Goal: Contribute content: Add original content to the website for others to see

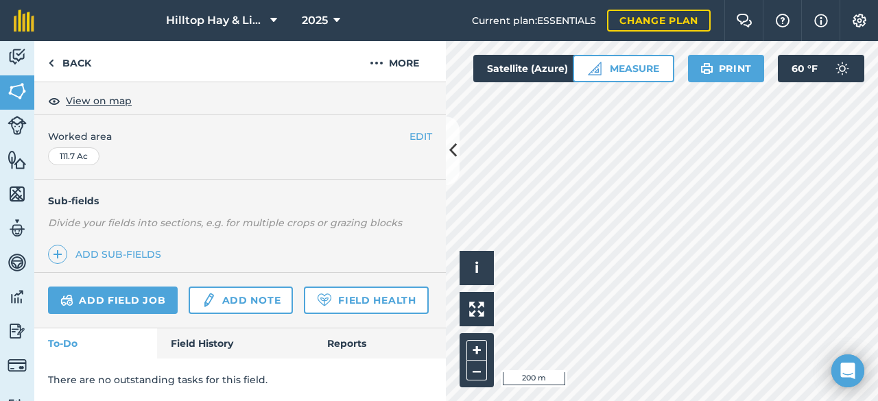
scroll to position [279, 0]
click at [215, 346] on link "Field History" at bounding box center [235, 344] width 156 height 30
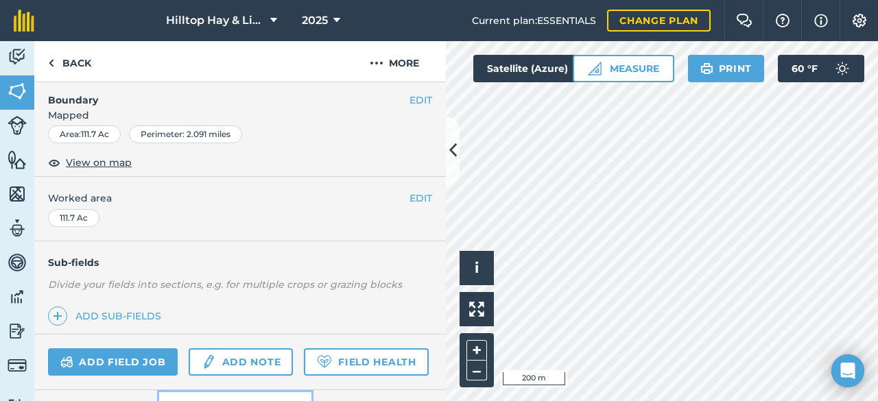
scroll to position [274, 0]
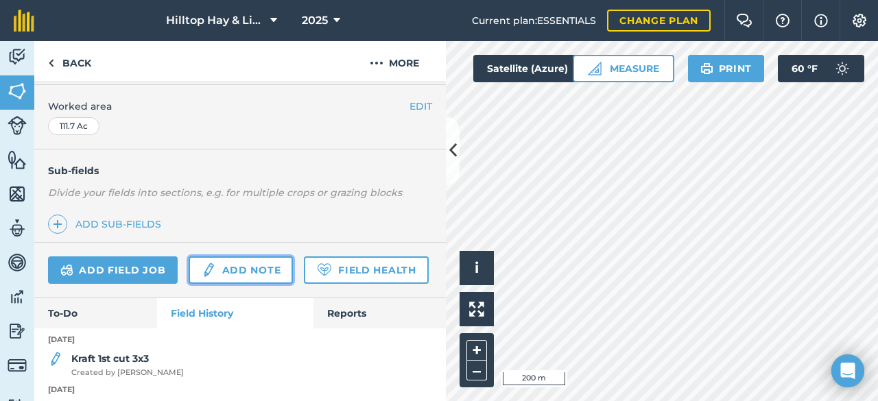
click at [226, 265] on link "Add note" at bounding box center [241, 269] width 104 height 27
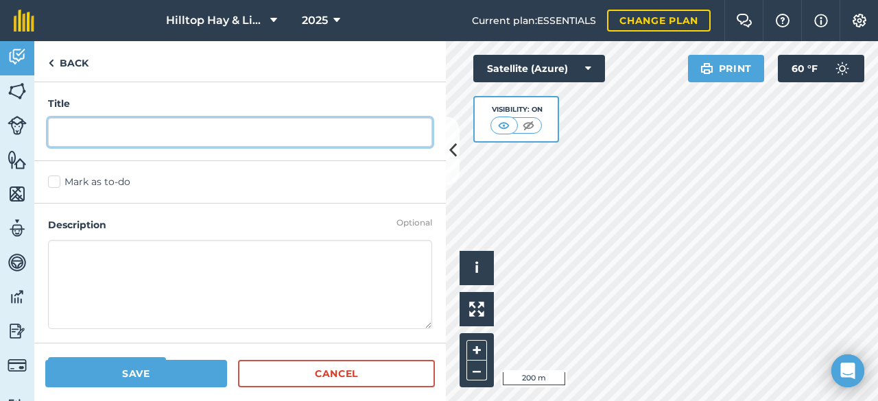
click at [135, 133] on input "text" at bounding box center [240, 132] width 384 height 29
type input "2nd alfala"
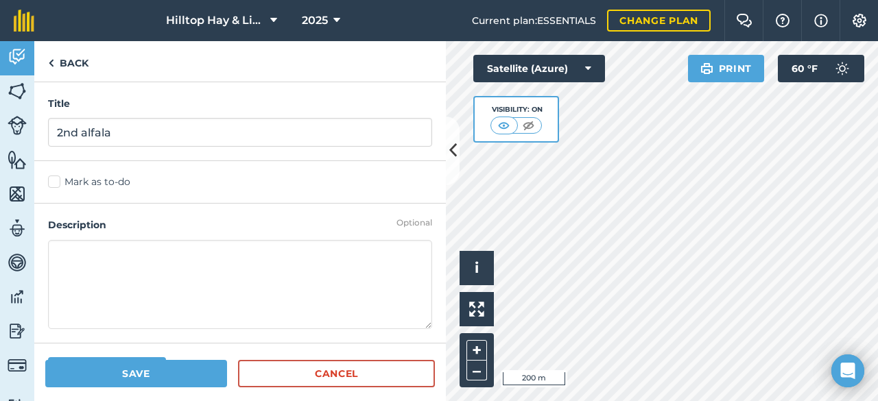
click at [75, 249] on textarea at bounding box center [240, 284] width 384 height 89
type textarea "439 3x3 alfalfa baled 710lb avg"
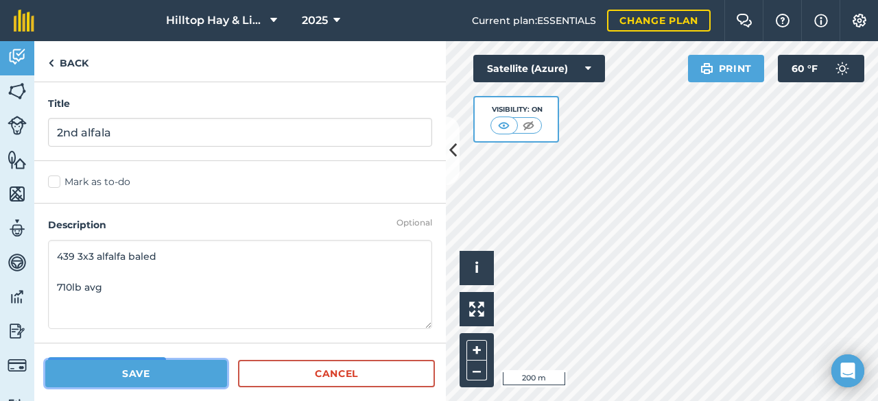
click at [189, 373] on button "Save" at bounding box center [136, 373] width 182 height 27
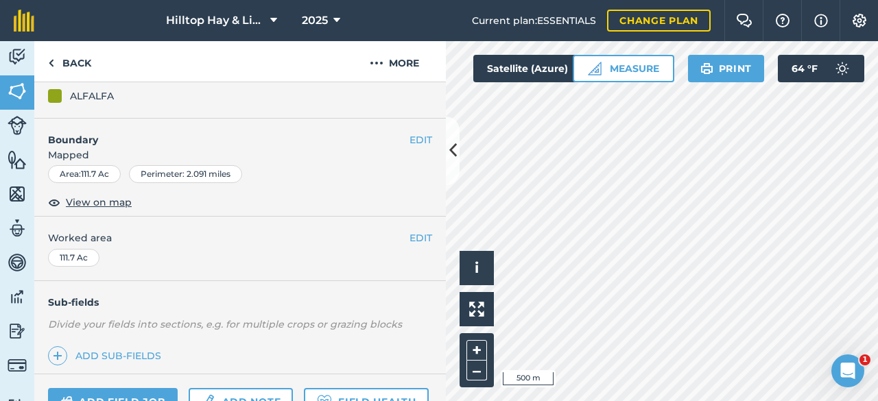
scroll to position [274, 0]
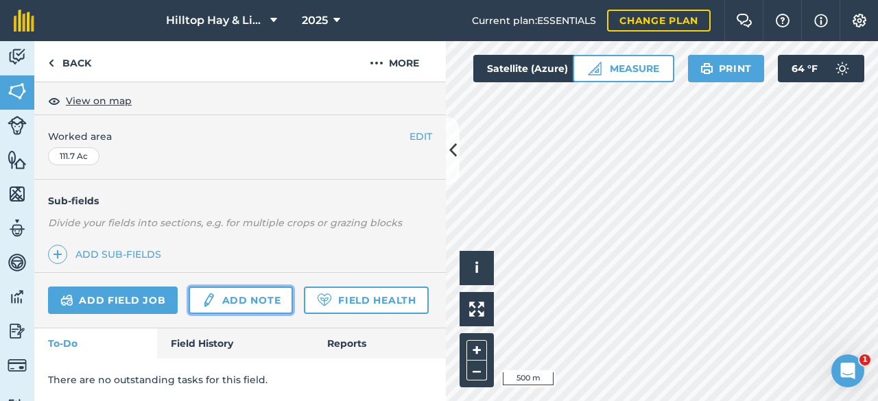
click at [243, 287] on link "Add note" at bounding box center [241, 300] width 104 height 27
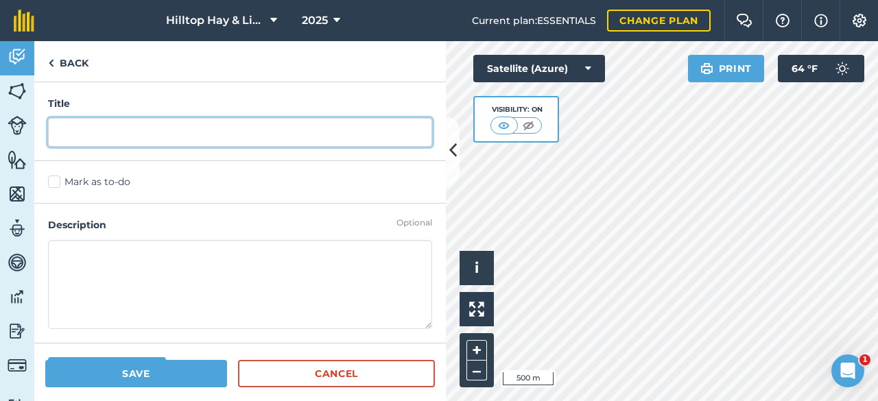
click at [133, 125] on input "text" at bounding box center [240, 132] width 384 height 29
type input "3rd alfalfa"
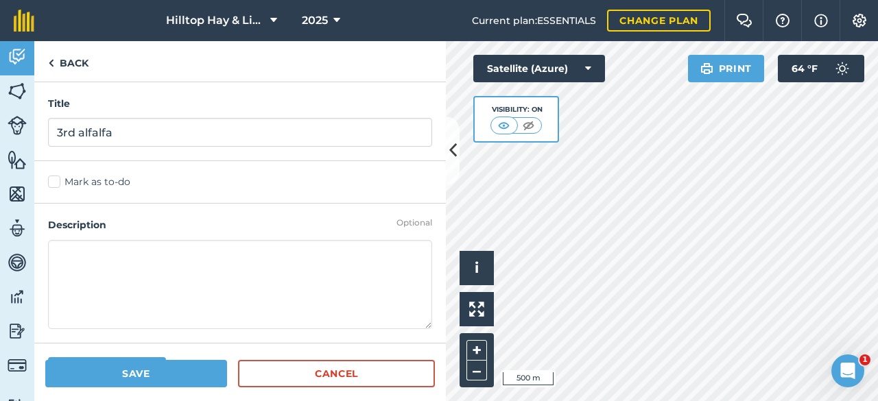
drag, startPoint x: 67, startPoint y: 261, endPoint x: 60, endPoint y: 253, distance: 10.7
click at [61, 254] on textarea at bounding box center [240, 284] width 384 height 89
type textarea "179 bundles harvested. 48 to 50lb avg"
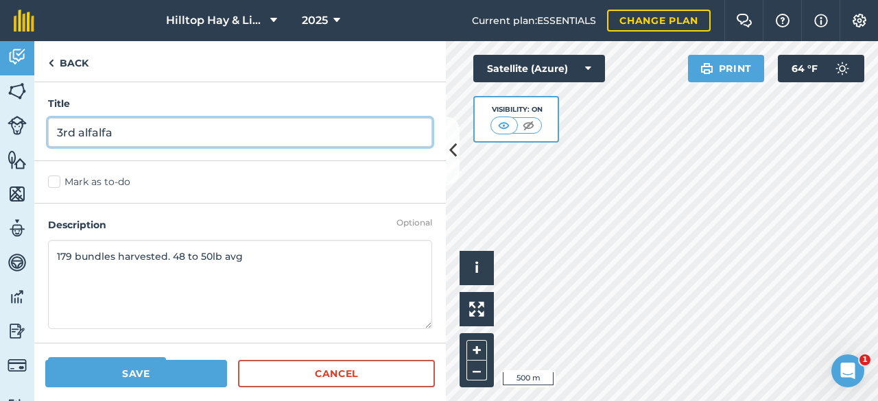
click at [139, 135] on input "3rd alfalfa" at bounding box center [240, 132] width 384 height 29
type input "3rd alfalfa 8-22-25"
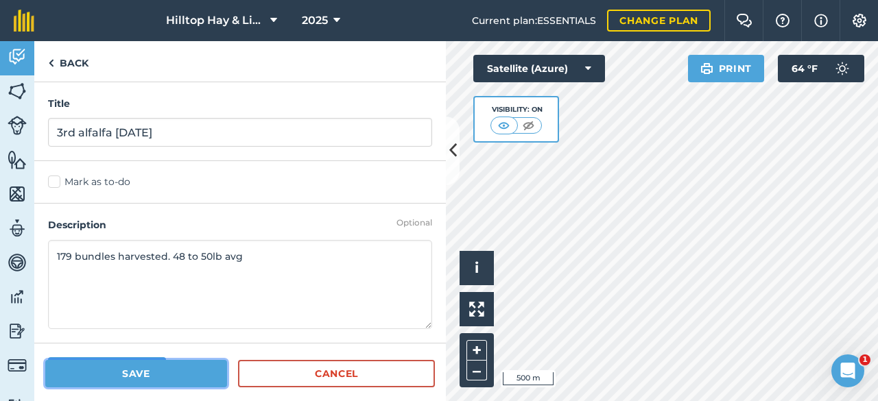
click at [157, 378] on button "Save" at bounding box center [136, 373] width 182 height 27
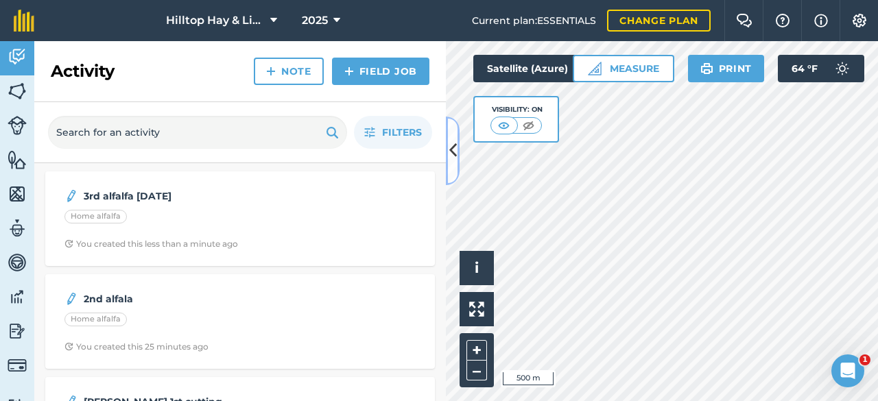
click at [455, 152] on icon at bounding box center [453, 151] width 8 height 24
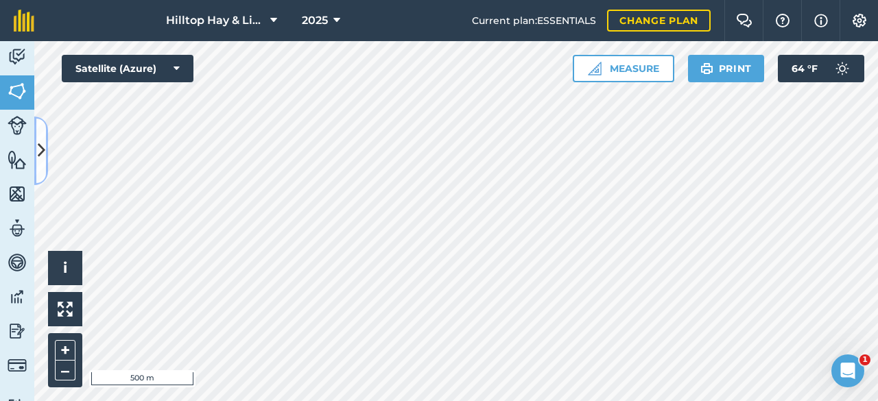
click at [43, 146] on icon at bounding box center [42, 151] width 8 height 24
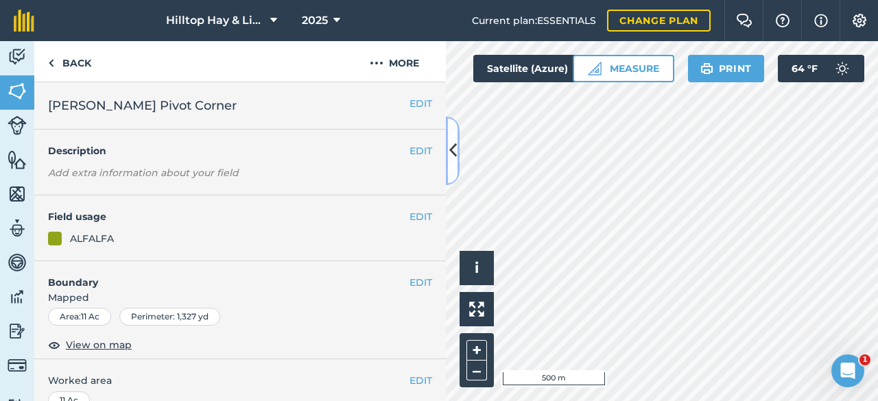
scroll to position [206, 0]
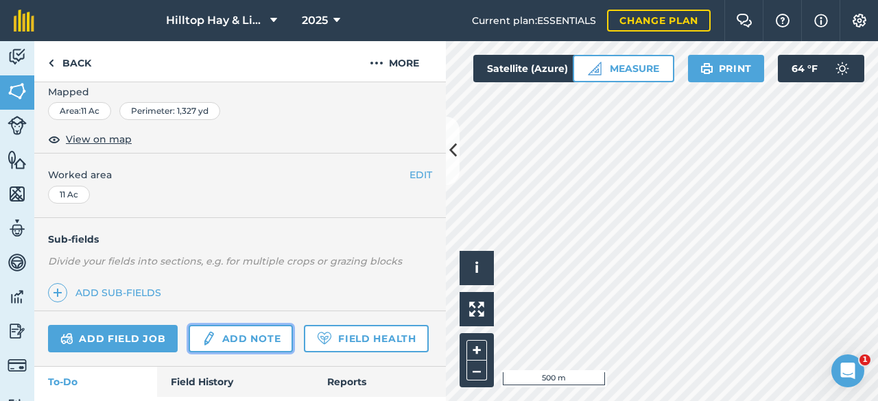
click at [229, 341] on link "Add note" at bounding box center [241, 338] width 104 height 27
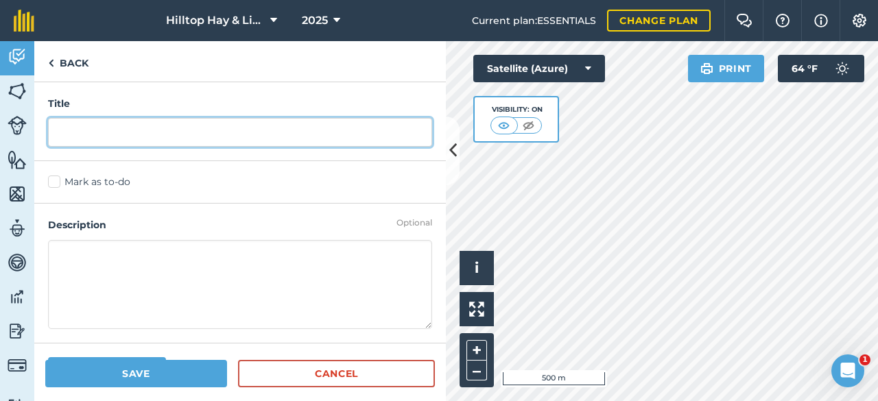
click at [104, 133] on input "text" at bounding box center [240, 132] width 384 height 29
type input "3rd cut 8-22-25"
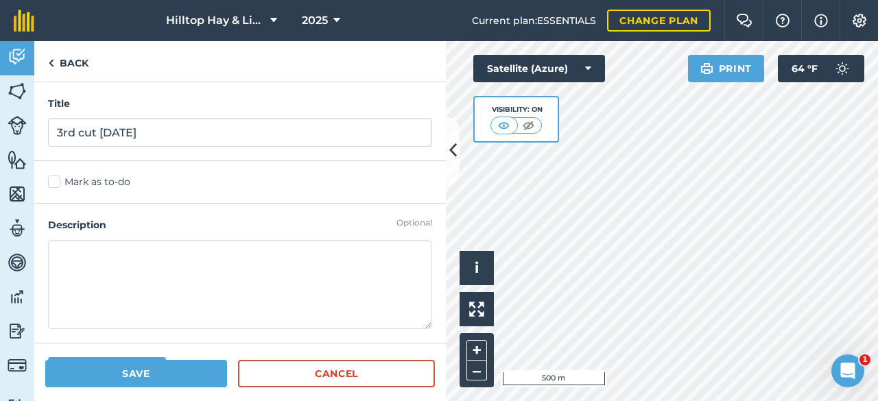
click at [88, 254] on textarea at bounding box center [240, 284] width 384 height 89
type textarea "22 bundles harvested 462 bales 51 lb avg"
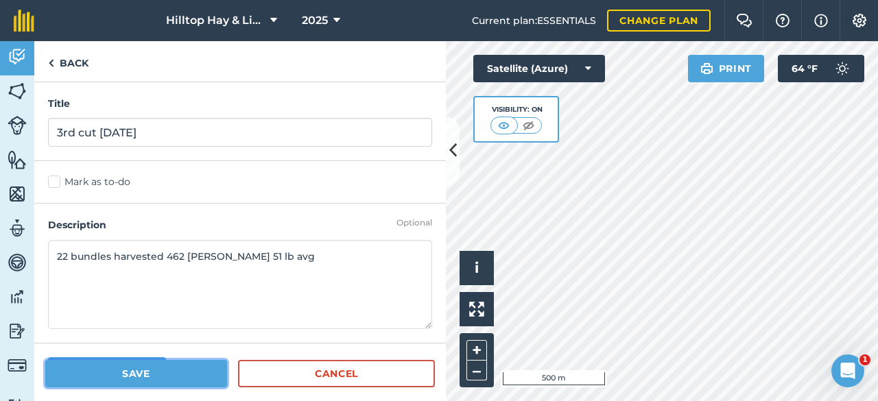
click at [127, 371] on button "Save" at bounding box center [136, 373] width 182 height 27
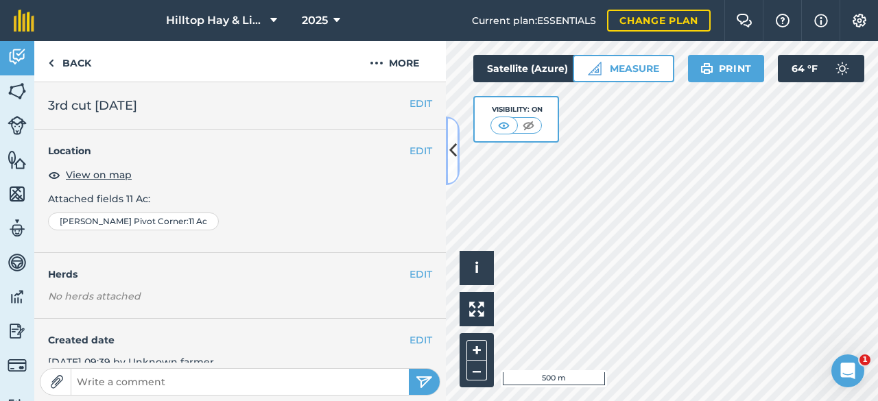
click at [450, 174] on button at bounding box center [453, 151] width 14 height 69
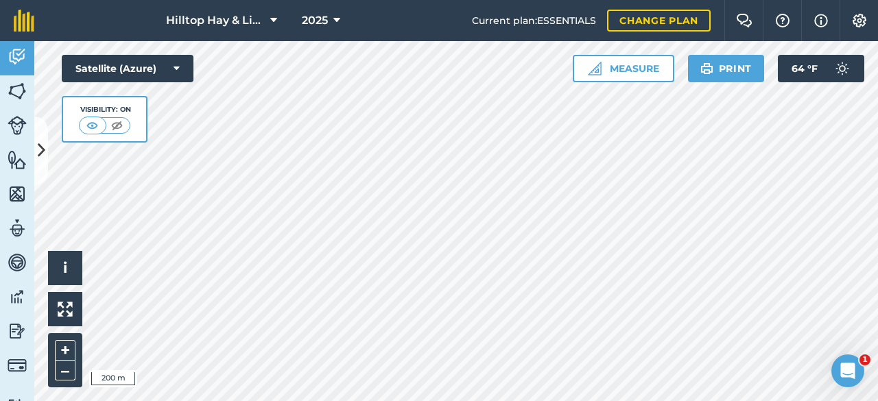
click at [429, 401] on html "Hilltop Hay & Livestock 2025 Current plan : ESSENTIALS Change plan Farm Chat He…" at bounding box center [439, 200] width 878 height 401
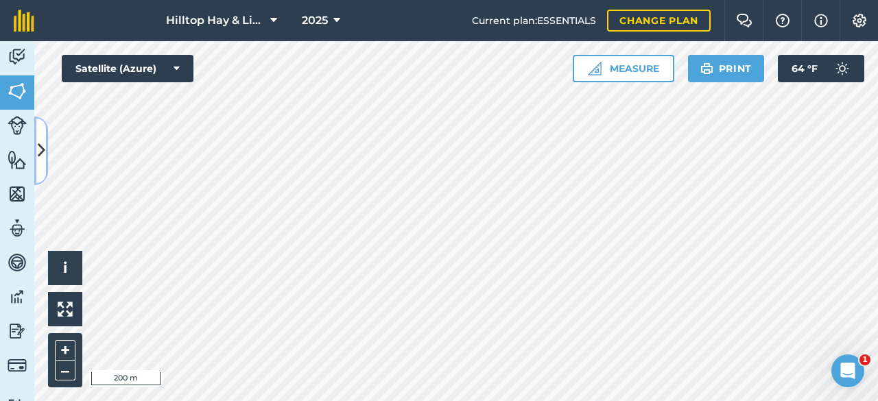
click at [44, 154] on icon at bounding box center [42, 151] width 8 height 24
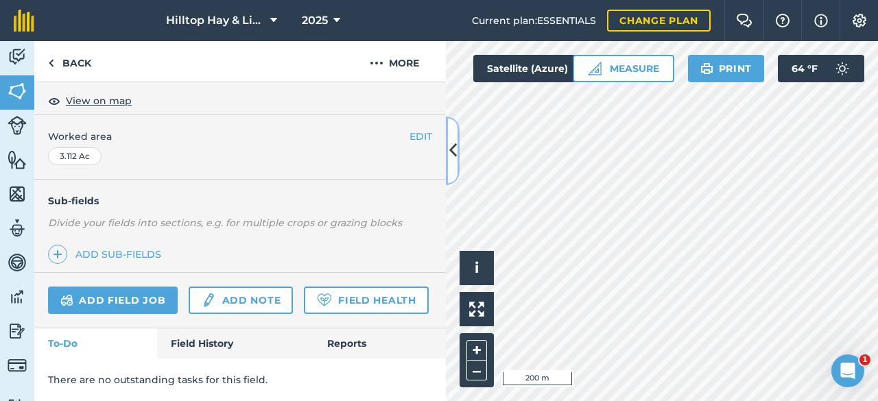
scroll to position [279, 0]
click at [233, 287] on link "Add note" at bounding box center [241, 300] width 104 height 27
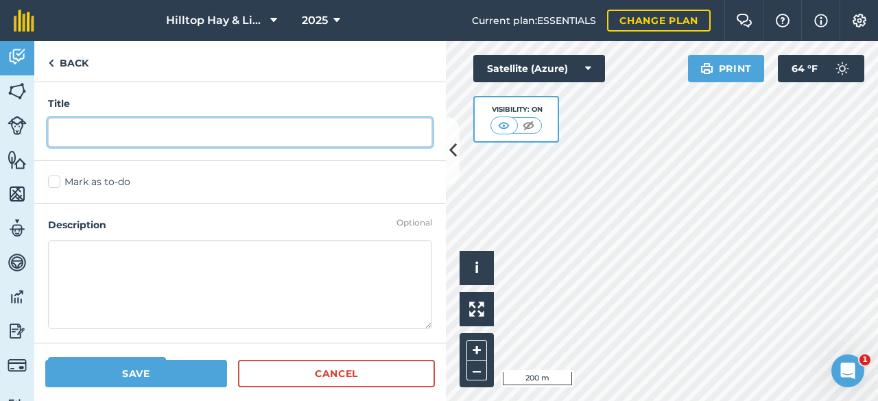
click at [100, 134] on input "text" at bounding box center [240, 132] width 384 height 29
type input "2"
type input "Elk Farm harvest 8-22-25"
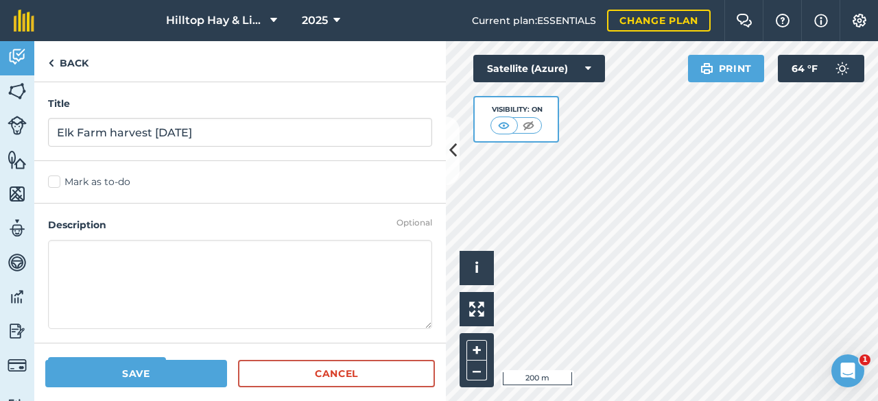
click at [95, 261] on textarea at bounding box center [240, 284] width 384 height 89
click at [62, 64] on link "Back" at bounding box center [68, 61] width 68 height 40
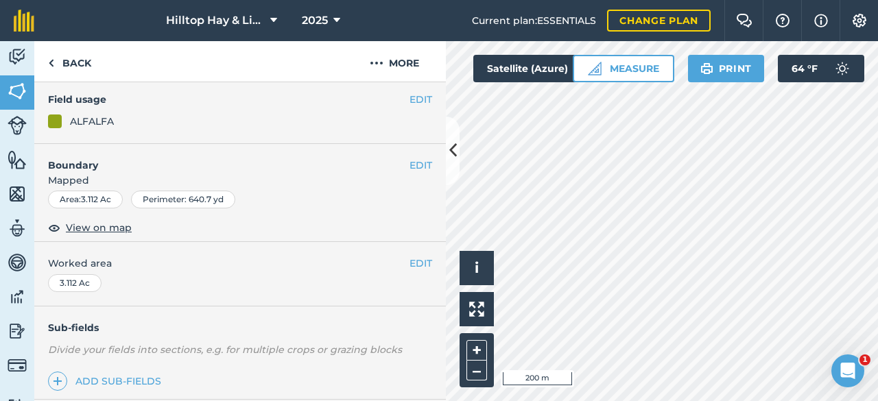
scroll to position [274, 0]
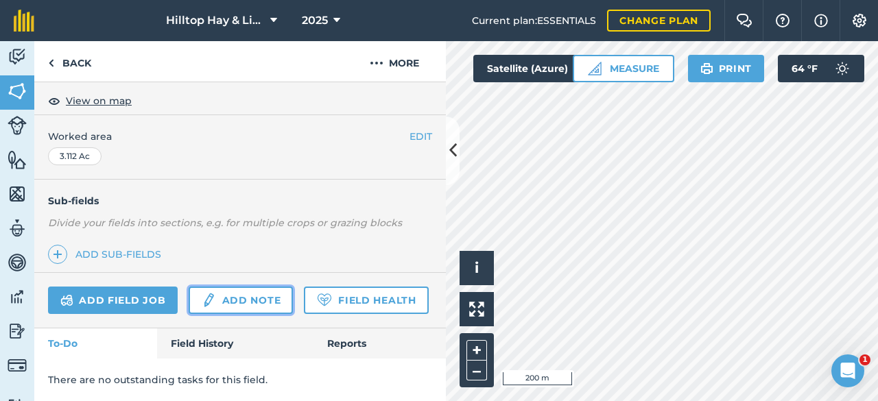
click at [230, 287] on link "Add note" at bounding box center [241, 300] width 104 height 27
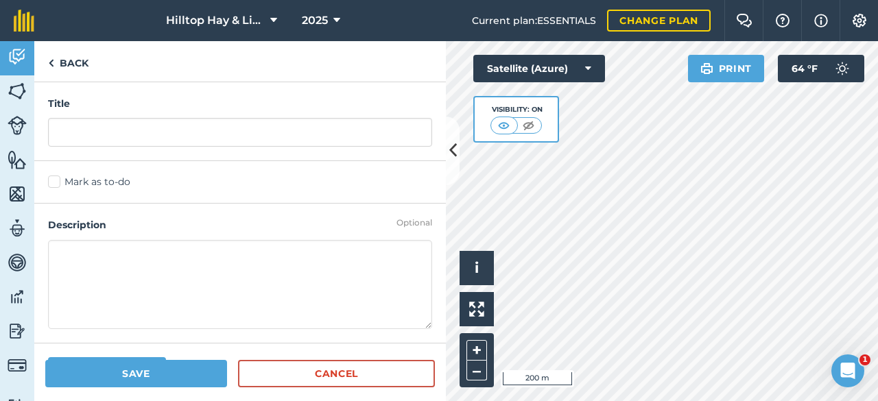
click at [112, 265] on textarea at bounding box center [240, 284] width 384 height 89
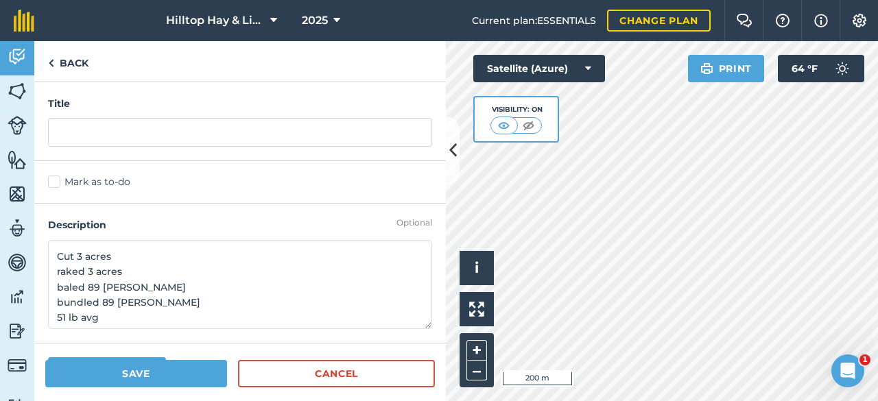
type textarea "Cut 3 acres raked 3 acres baled 89 bales bundled 89 bales 51 lb avg"
click at [139, 370] on button "Save" at bounding box center [136, 373] width 182 height 27
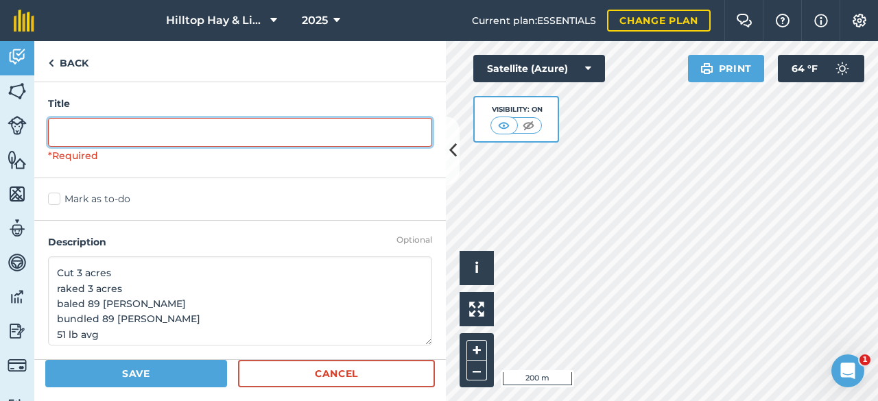
click at [89, 134] on input "text" at bounding box center [240, 132] width 384 height 29
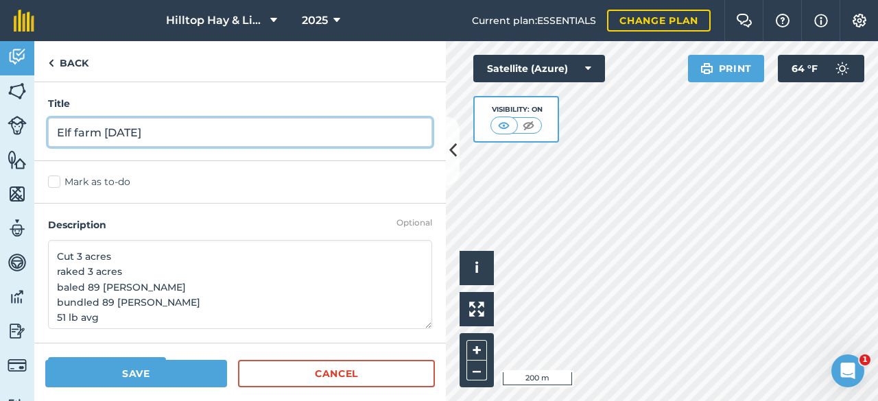
type input "Elf farm 8-22-23"
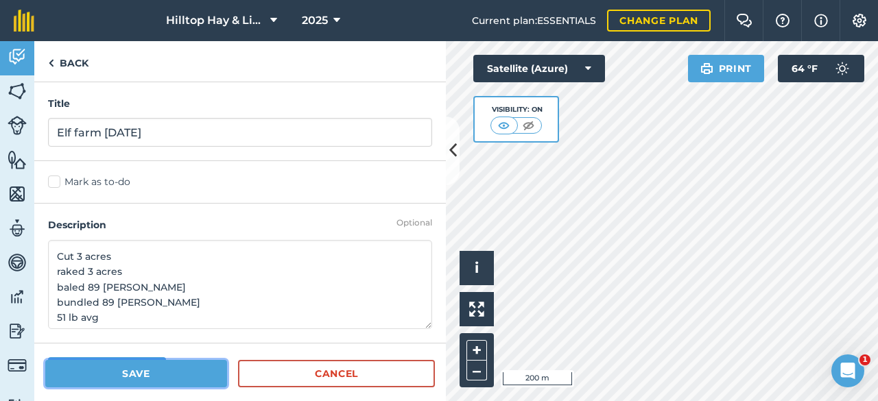
click at [118, 385] on button "Save" at bounding box center [136, 373] width 182 height 27
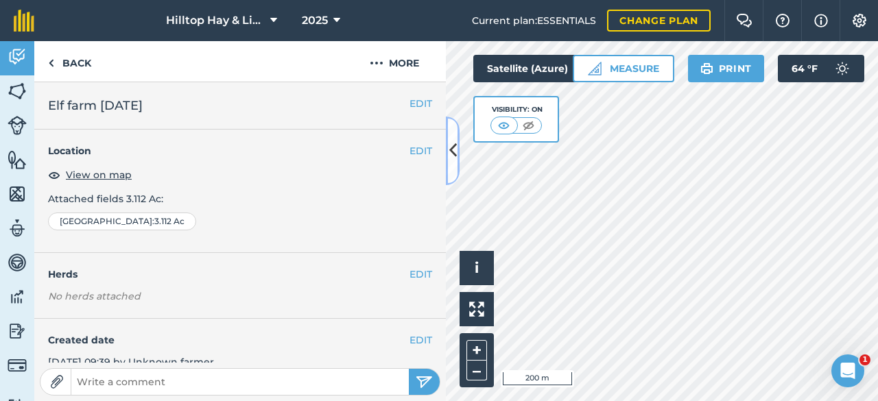
click at [452, 152] on icon at bounding box center [453, 151] width 8 height 24
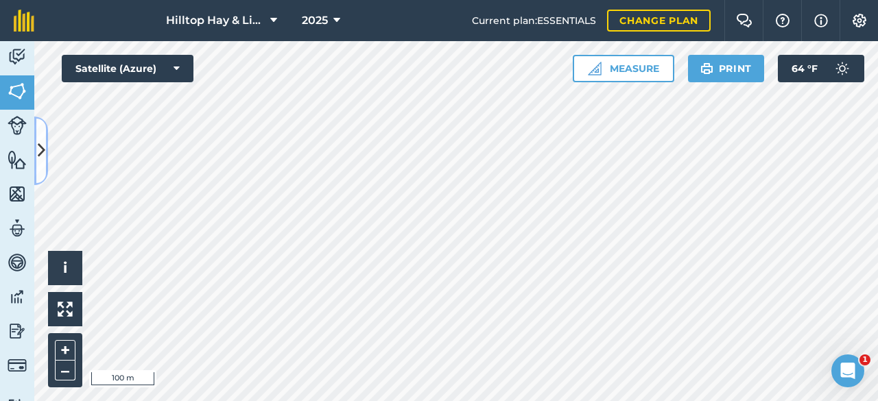
click at [42, 143] on icon at bounding box center [42, 151] width 8 height 24
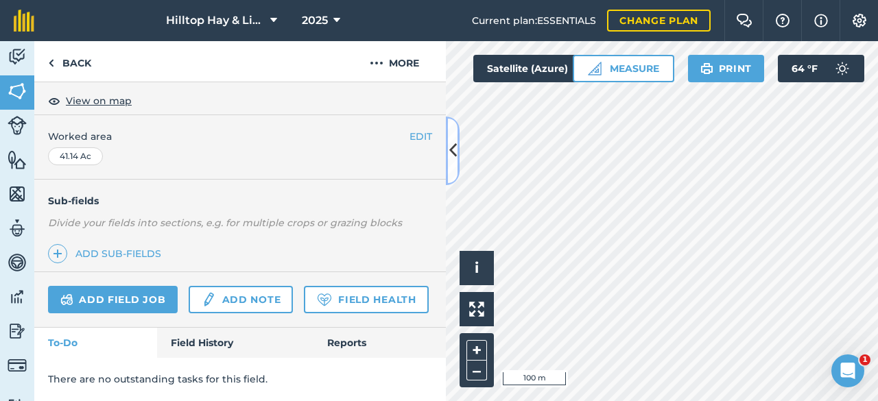
scroll to position [343, 0]
click at [228, 300] on link "Add note" at bounding box center [241, 299] width 104 height 27
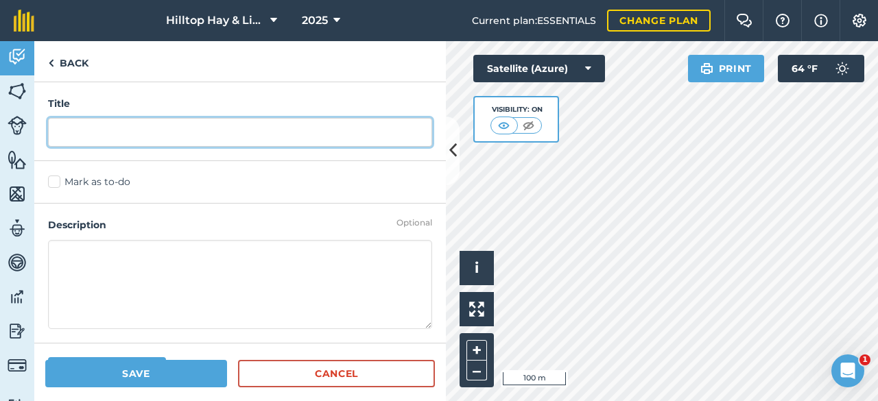
click at [96, 136] on input "text" at bounding box center [240, 132] width 384 height 29
type input "Stratton 3rd cut"
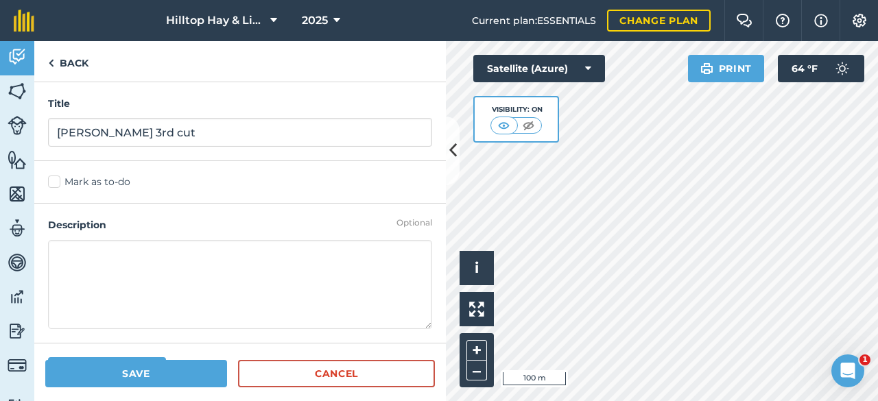
click at [84, 256] on textarea at bounding box center [240, 284] width 384 height 89
click at [51, 64] on img at bounding box center [51, 63] width 6 height 16
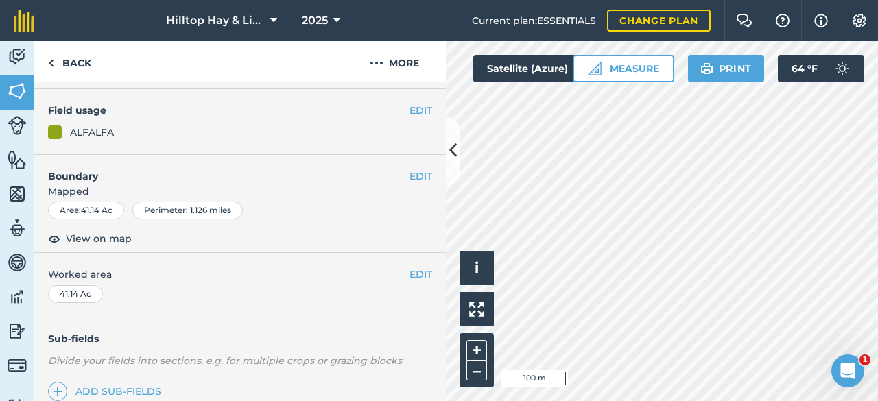
scroll to position [343, 0]
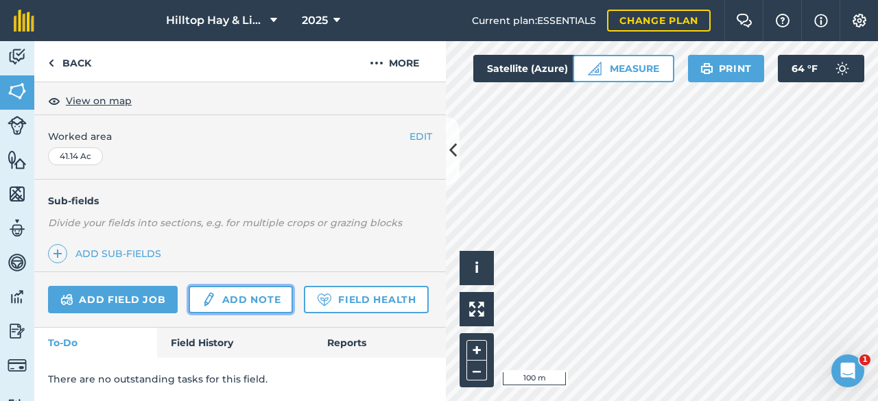
click at [232, 295] on link "Add note" at bounding box center [241, 299] width 104 height 27
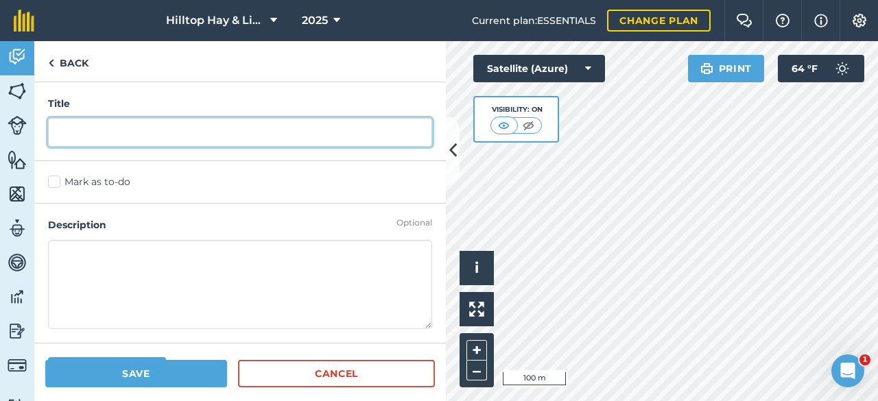
click at [78, 135] on input "text" at bounding box center [240, 132] width 384 height 29
type input "Stratton 3rd cut 9-10-25"
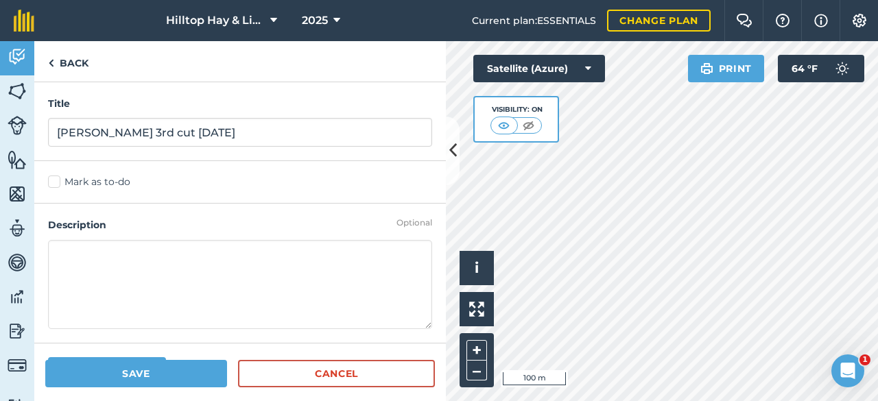
click at [120, 256] on textarea at bounding box center [240, 284] width 384 height 89
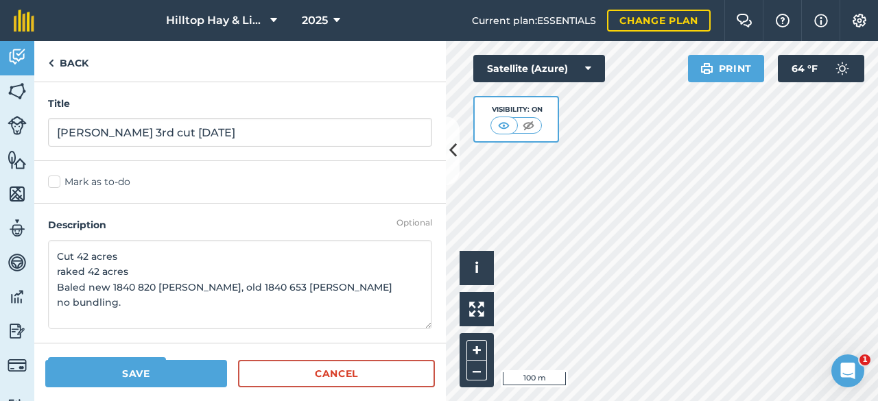
click at [284, 289] on textarea "Cut 42 acres raked 42 acres Baled new 1840 820 bales, old 1840 653 bales no bun…" at bounding box center [240, 284] width 384 height 89
type textarea "Cut 42 acres raked 42 acres Baled new 1840 820 bales, old 1840 653 bales (1473 …"
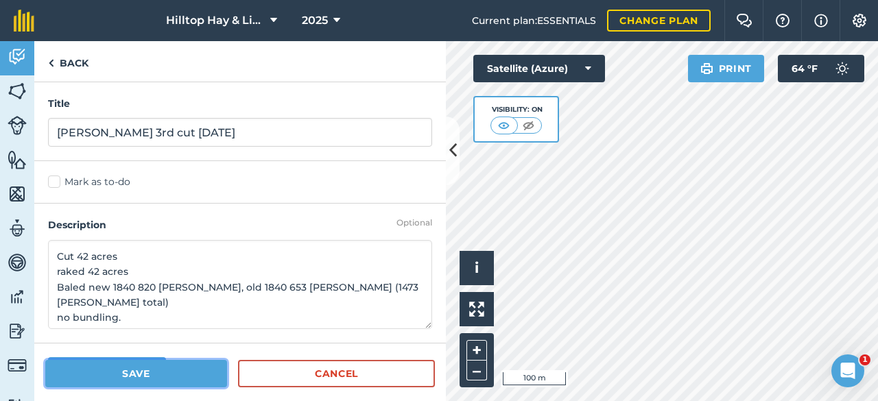
click at [128, 372] on button "Save" at bounding box center [136, 373] width 182 height 27
